Goal: Information Seeking & Learning: Find specific fact

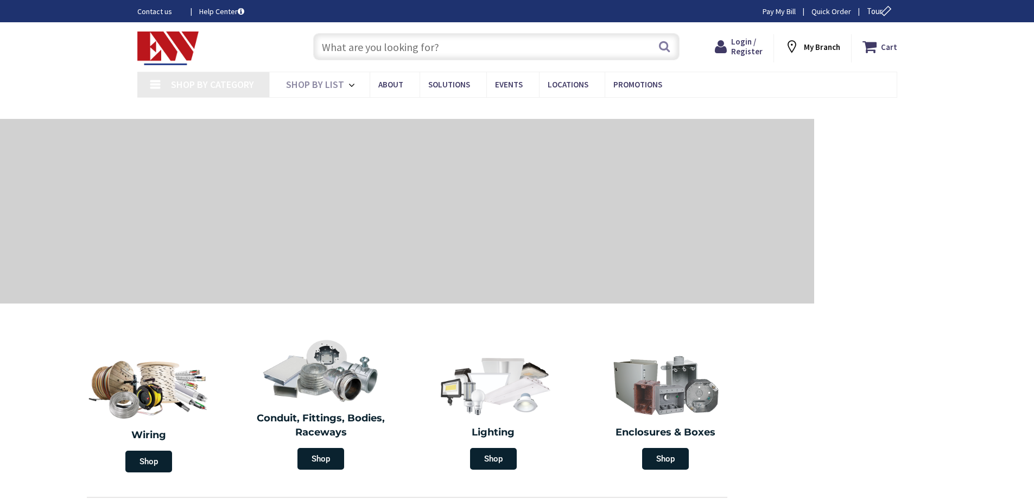
click at [324, 52] on input "text" at bounding box center [496, 46] width 366 height 27
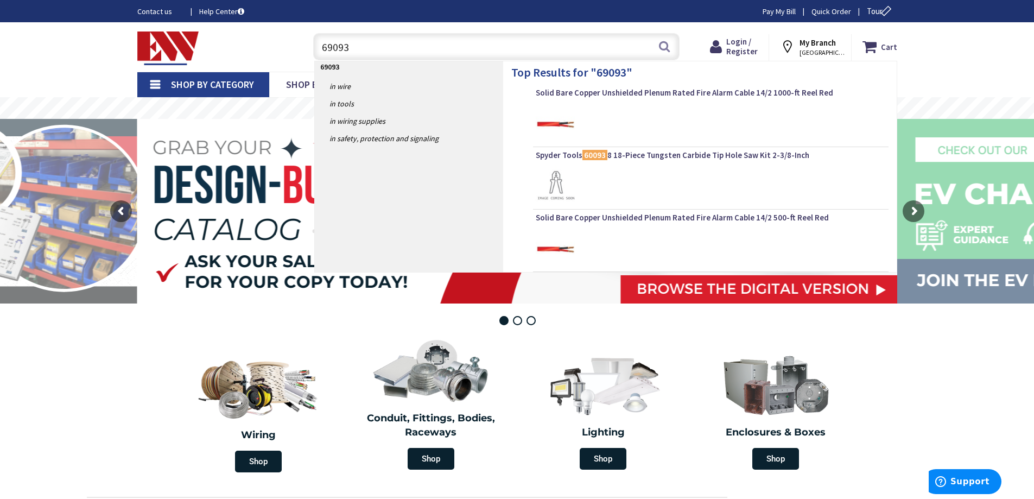
drag, startPoint x: 345, startPoint y: 52, endPoint x: 302, endPoint y: 51, distance: 42.9
click at [302, 51] on div "69093 69093 Search" at bounding box center [494, 46] width 388 height 35
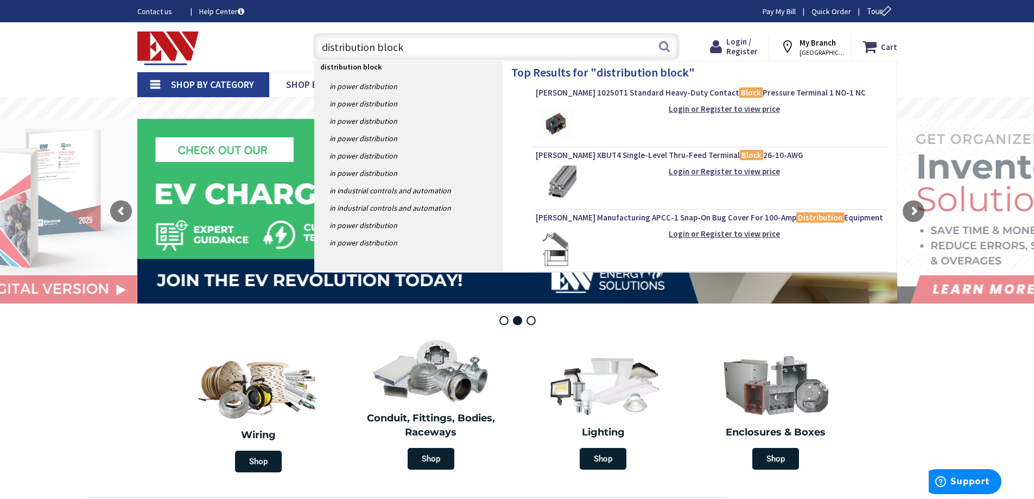
drag, startPoint x: 621, startPoint y: 47, endPoint x: 274, endPoint y: 45, distance: 346.9
click at [274, 45] on div "Toggle Nav distribution block distribution block Search Cart My Cart Close" at bounding box center [517, 47] width 776 height 36
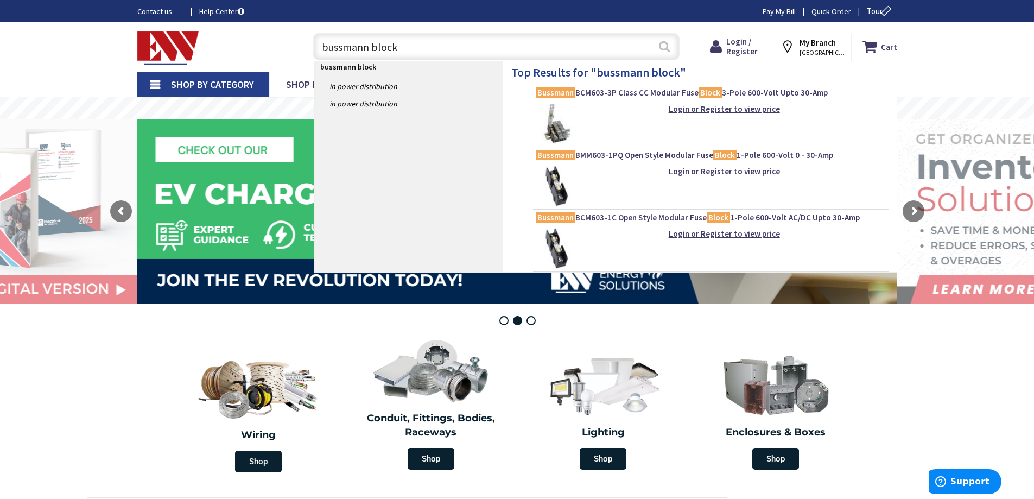
type input "bussmann block"
click at [668, 43] on button "Search" at bounding box center [664, 46] width 14 height 24
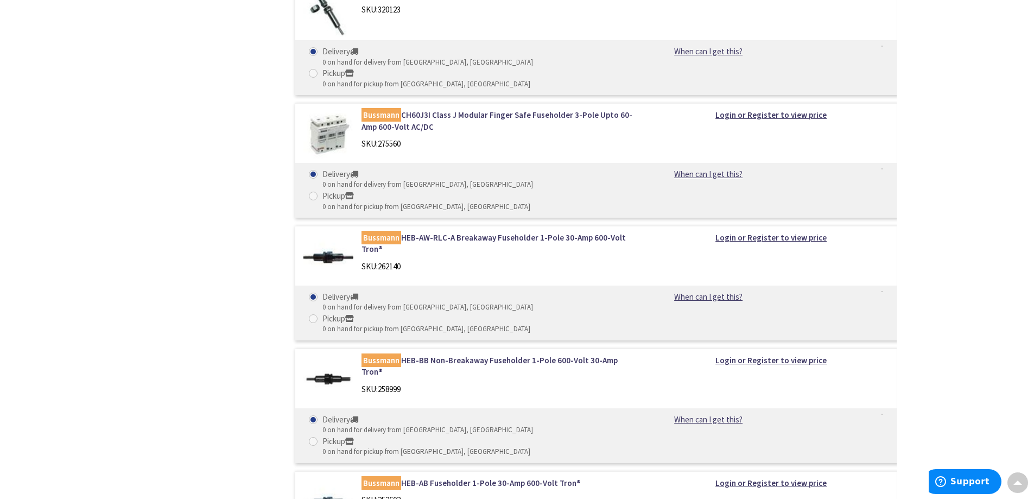
scroll to position [3427, 0]
